Goal: Navigation & Orientation: Find specific page/section

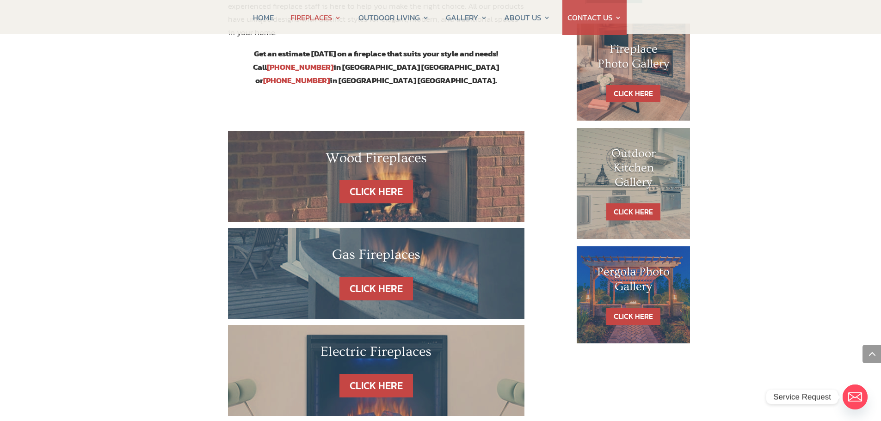
scroll to position [462, 0]
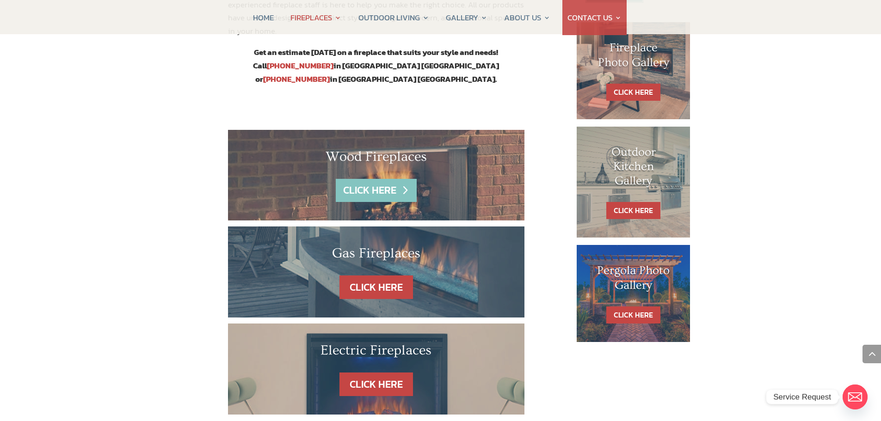
click at [379, 179] on link "CLICK HERE" at bounding box center [376, 191] width 80 height 24
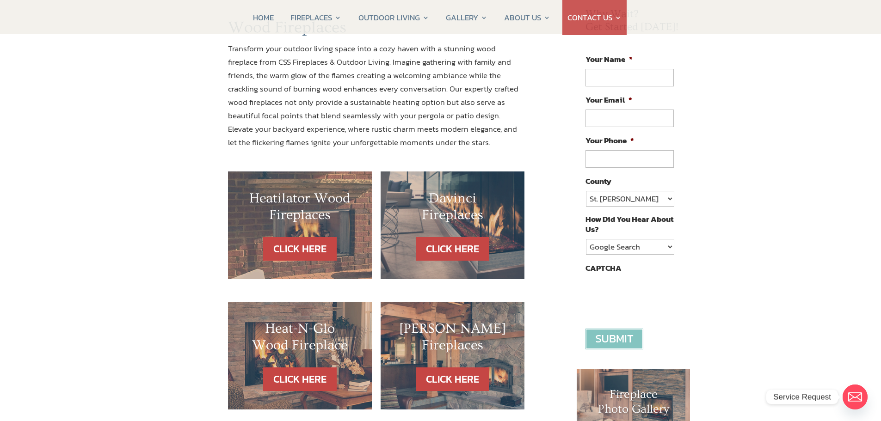
scroll to position [139, 0]
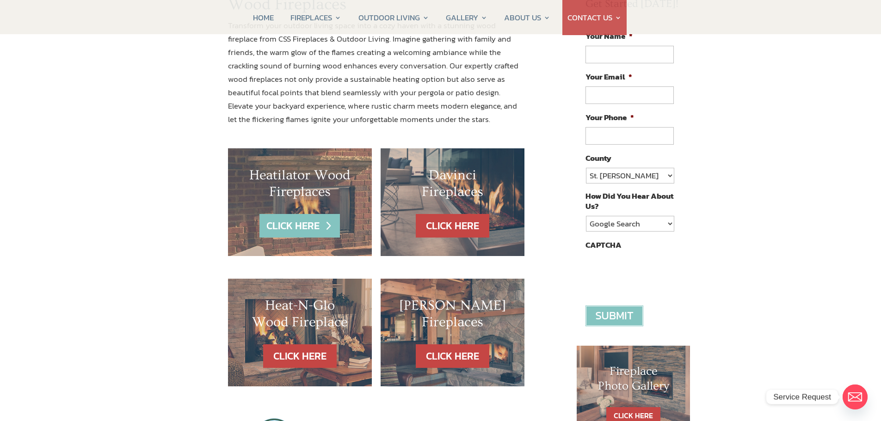
click at [304, 232] on link "CLICK HERE" at bounding box center [299, 226] width 80 height 24
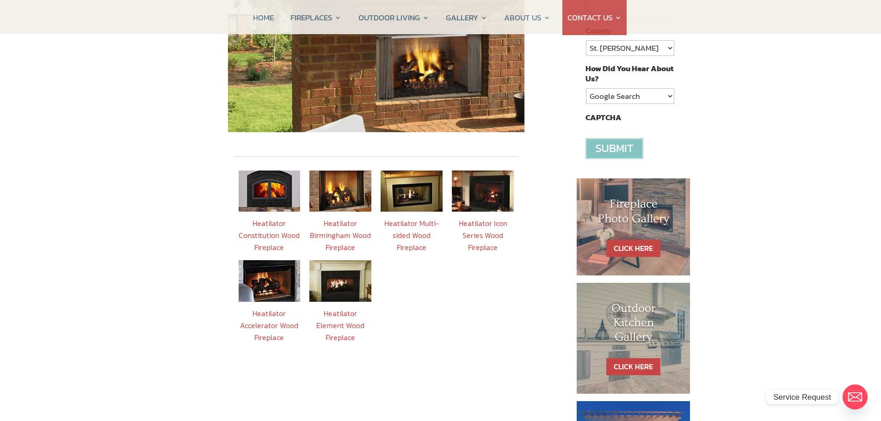
scroll to position [277, 0]
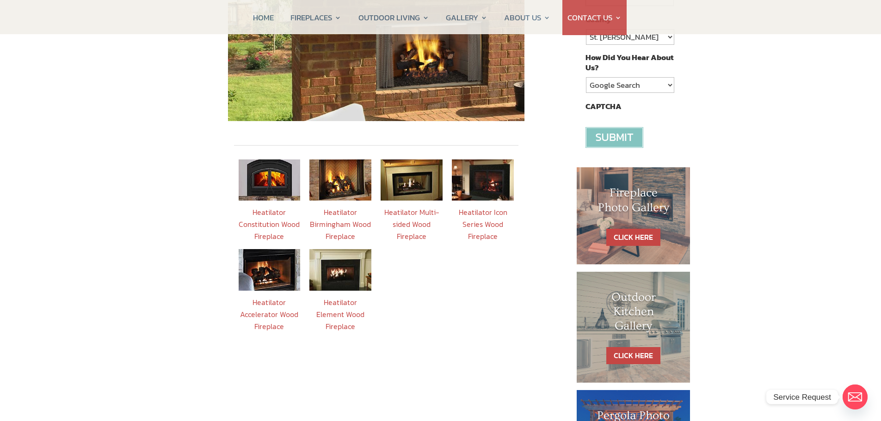
click at [337, 259] on img at bounding box center [340, 269] width 62 height 41
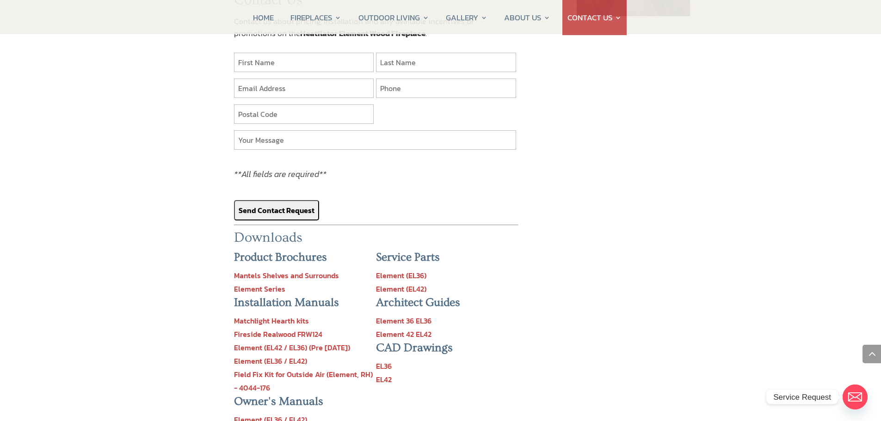
scroll to position [786, 0]
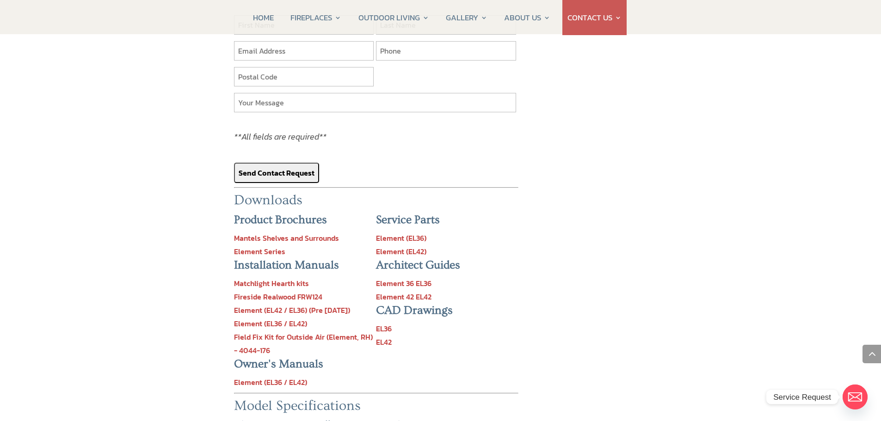
click at [421, 291] on link "Element 42 EL42" at bounding box center [403, 296] width 55 height 11
